Goal: Information Seeking & Learning: Learn about a topic

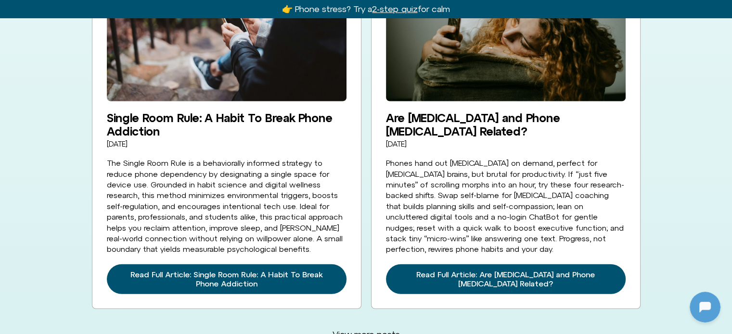
scroll to position [2645, 0]
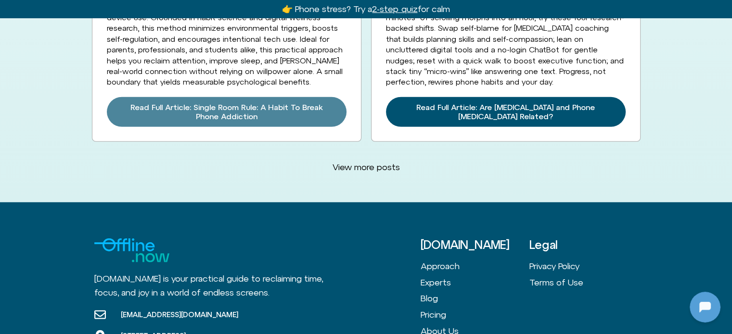
click at [177, 103] on span "Read Full Article: Single Room Rule: A Habit To Break Phone Addiction" at bounding box center [226, 112] width 216 height 18
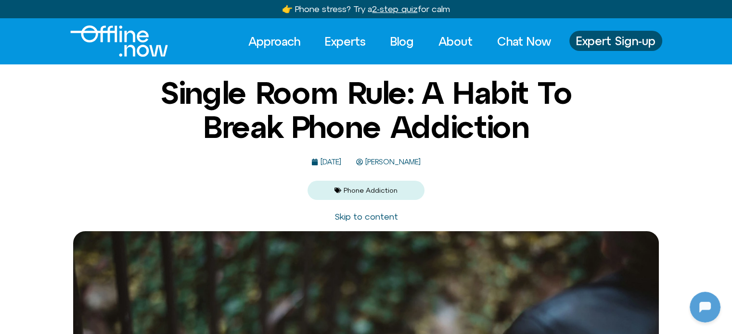
click at [373, 219] on link "Skip to content" at bounding box center [365, 217] width 63 height 10
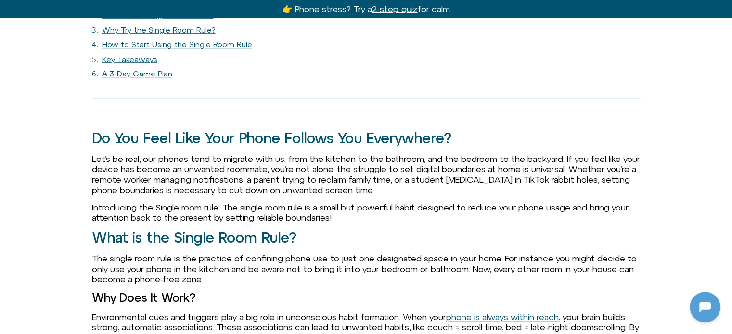
scroll to position [721, 0]
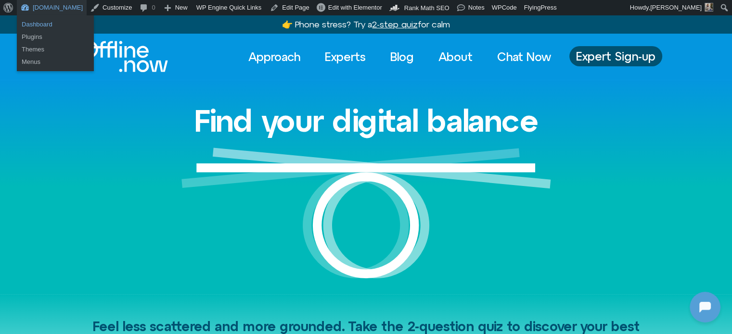
click at [40, 24] on link "Dashboard" at bounding box center [55, 24] width 77 height 13
